Goal: Information Seeking & Learning: Learn about a topic

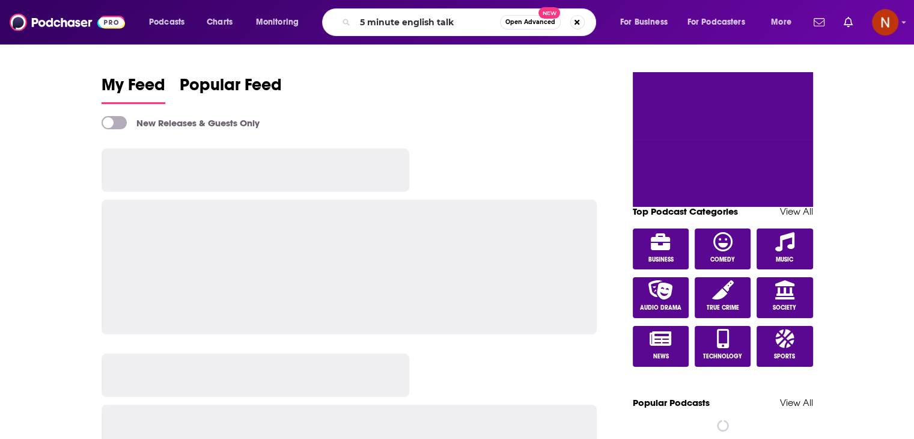
type input "5 minute english talk"
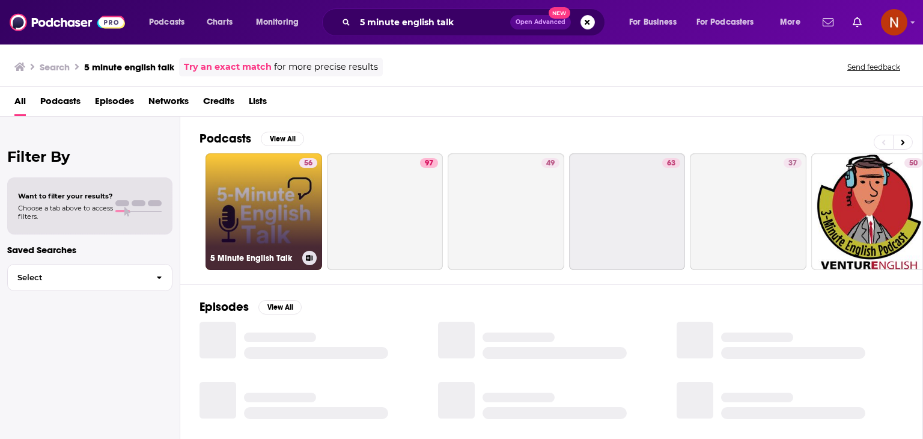
click at [258, 191] on link "56 5 Minute English Talk" at bounding box center [264, 211] width 117 height 117
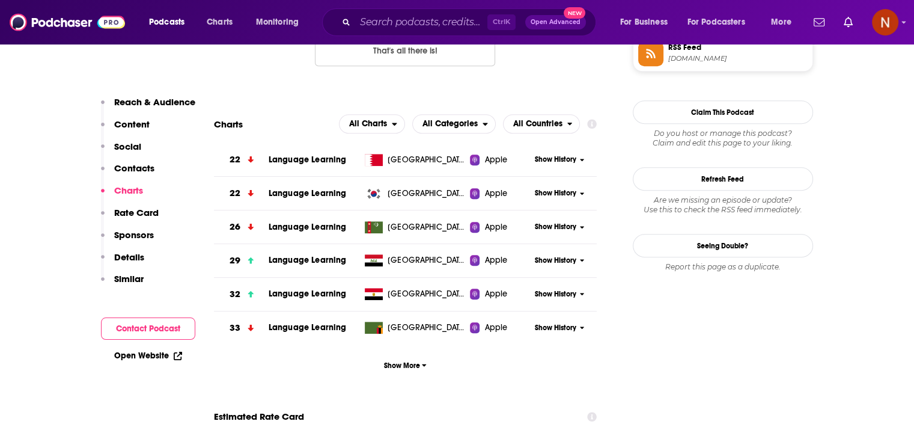
scroll to position [1132, 0]
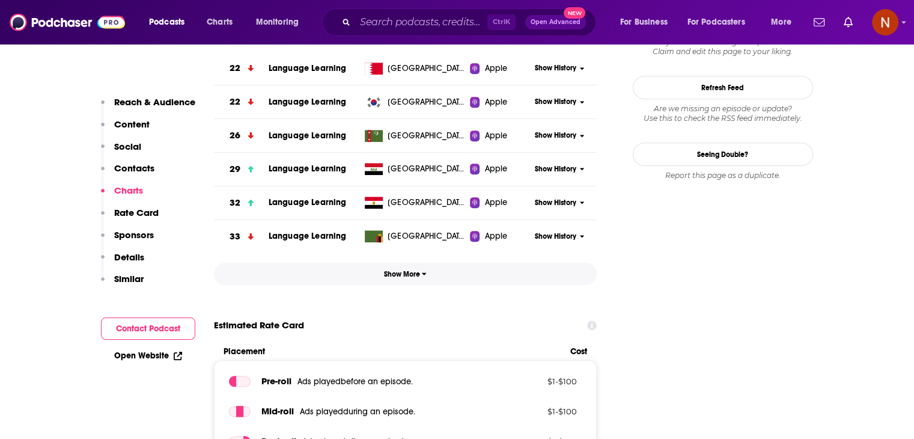
click at [413, 280] on button "Show More" at bounding box center [406, 274] width 384 height 22
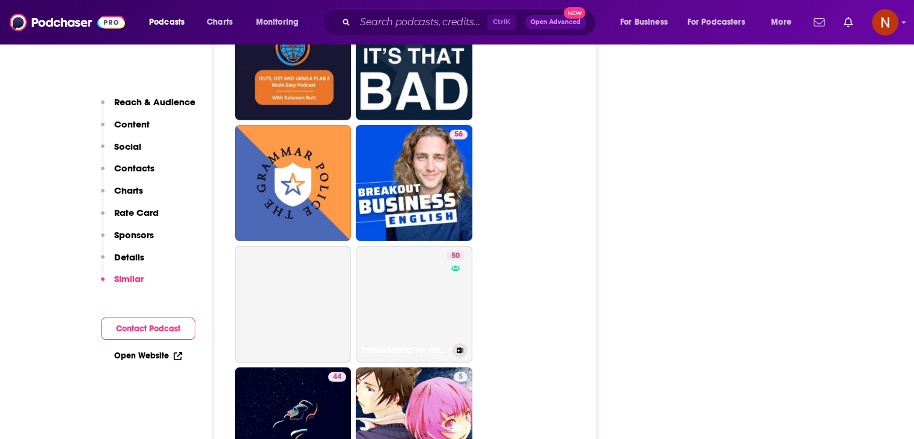
scroll to position [3359, 0]
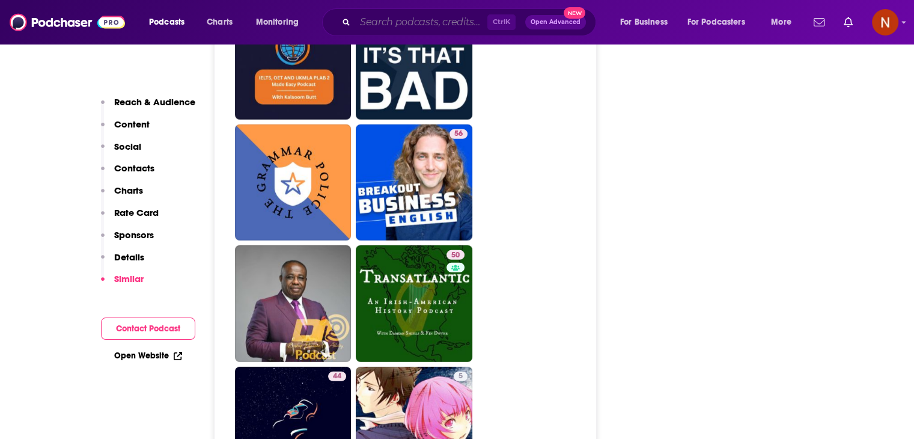
click at [423, 23] on input "Search podcasts, credits, & more..." at bounding box center [421, 22] width 132 height 19
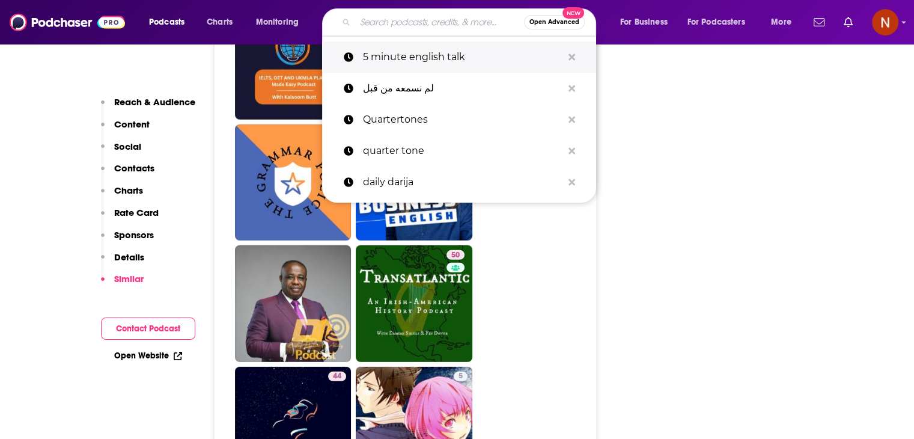
click at [574, 56] on icon "Search podcasts, credits, & more..." at bounding box center [572, 57] width 7 height 10
